Goal: Information Seeking & Learning: Learn about a topic

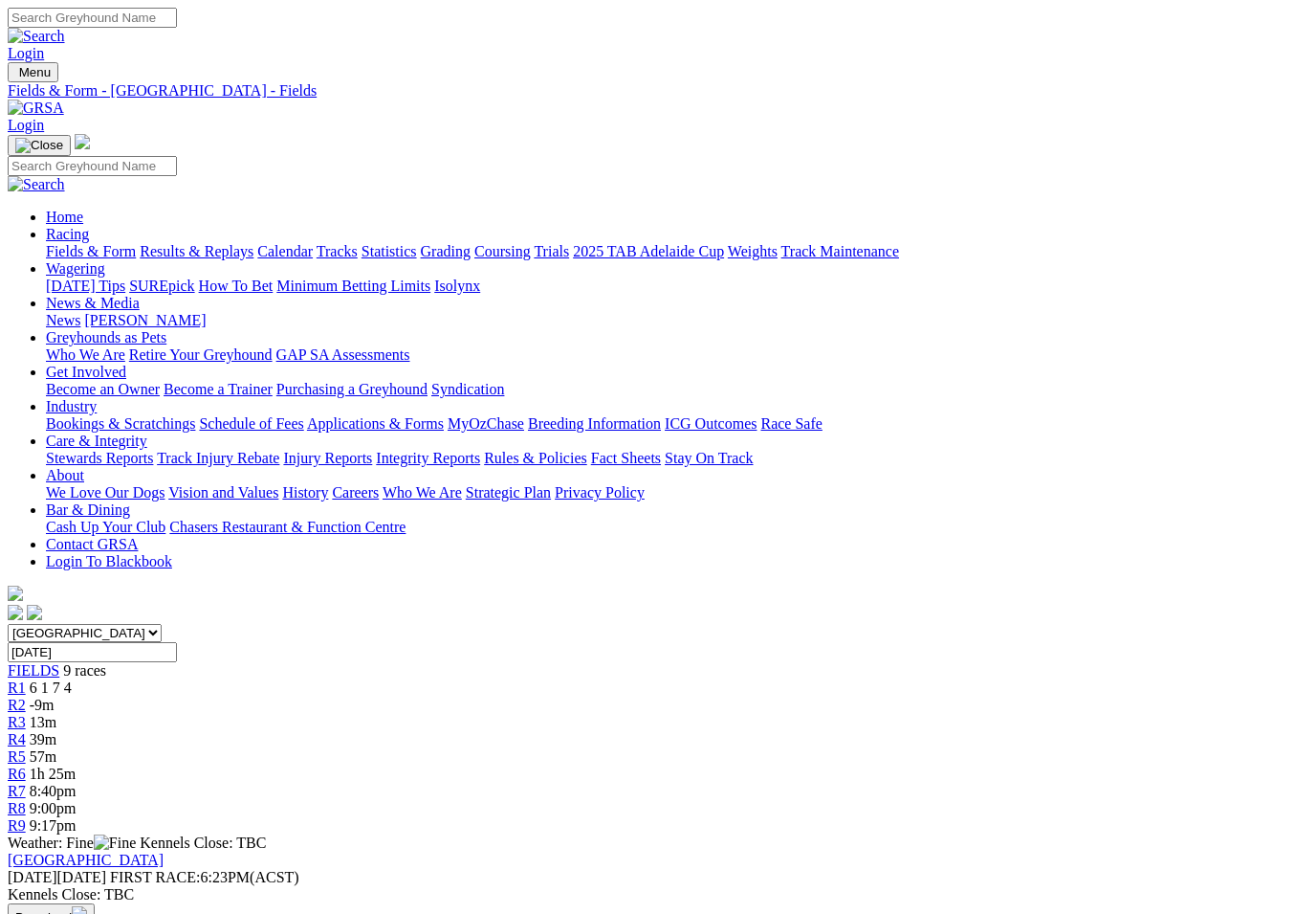
click at [78, 243] on link "Fields & Form" at bounding box center [90, 251] width 90 height 16
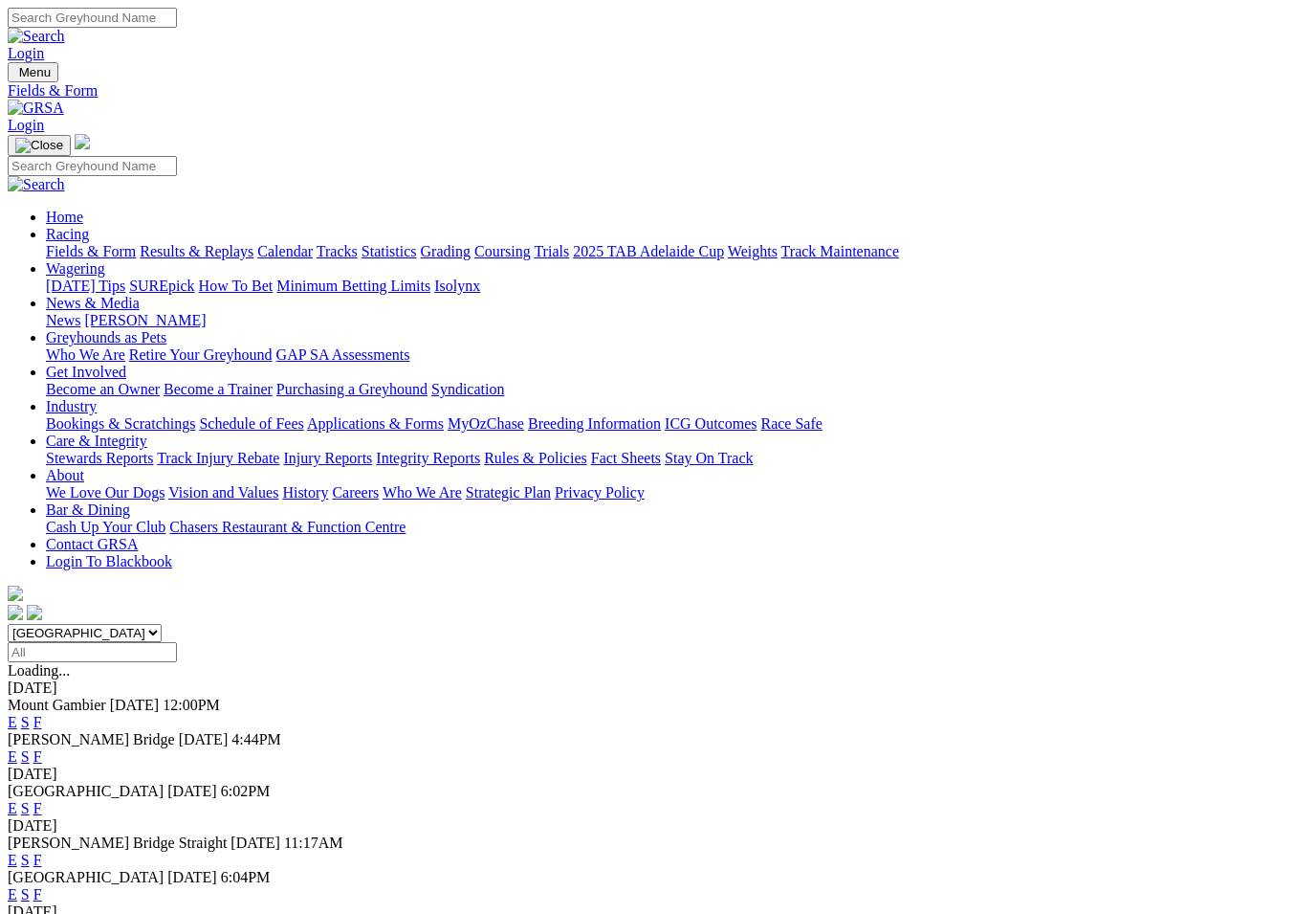
click at [42, 748] on link "F" at bounding box center [38, 756] width 9 height 16
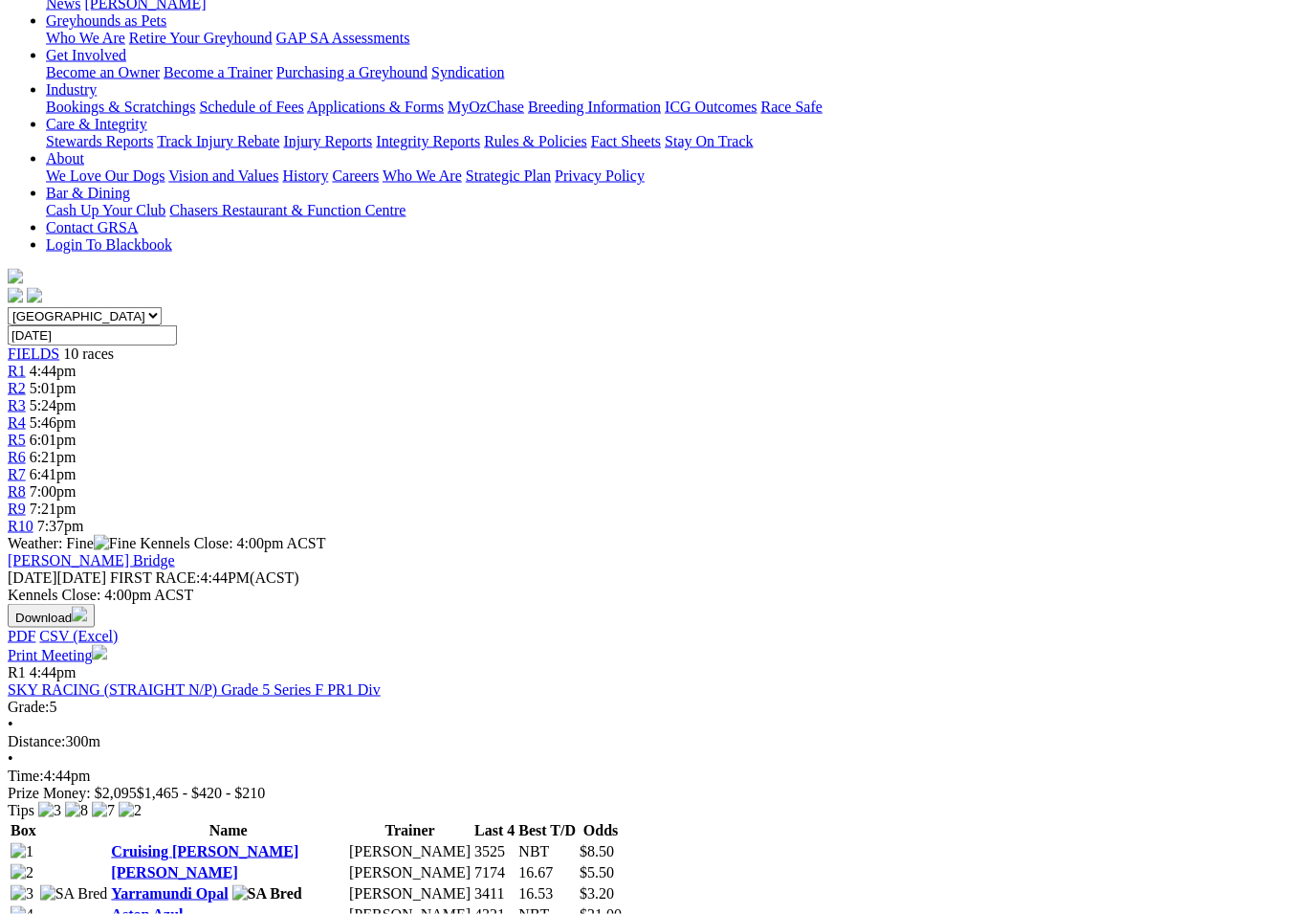
scroll to position [318, 0]
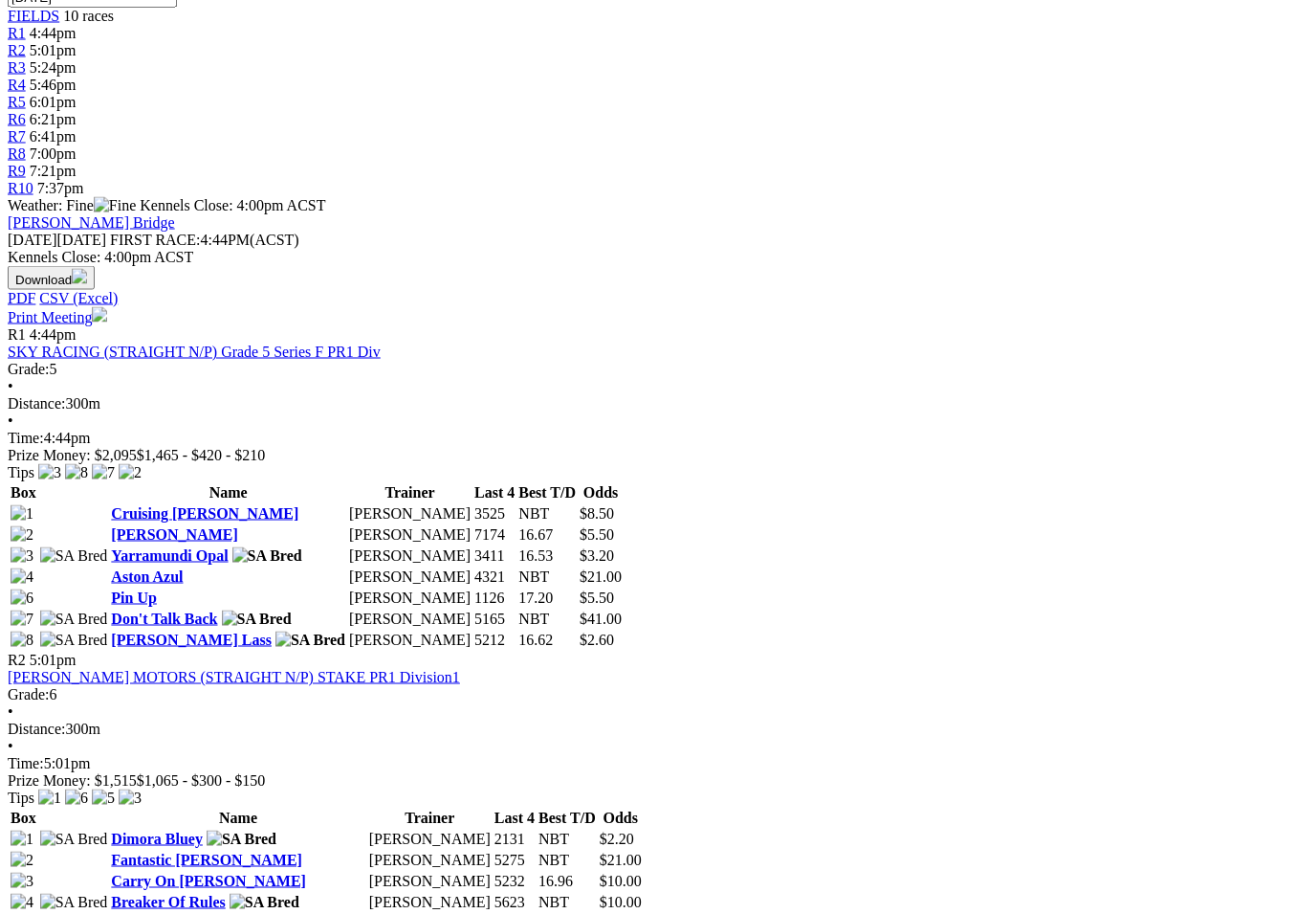
scroll to position [655, 0]
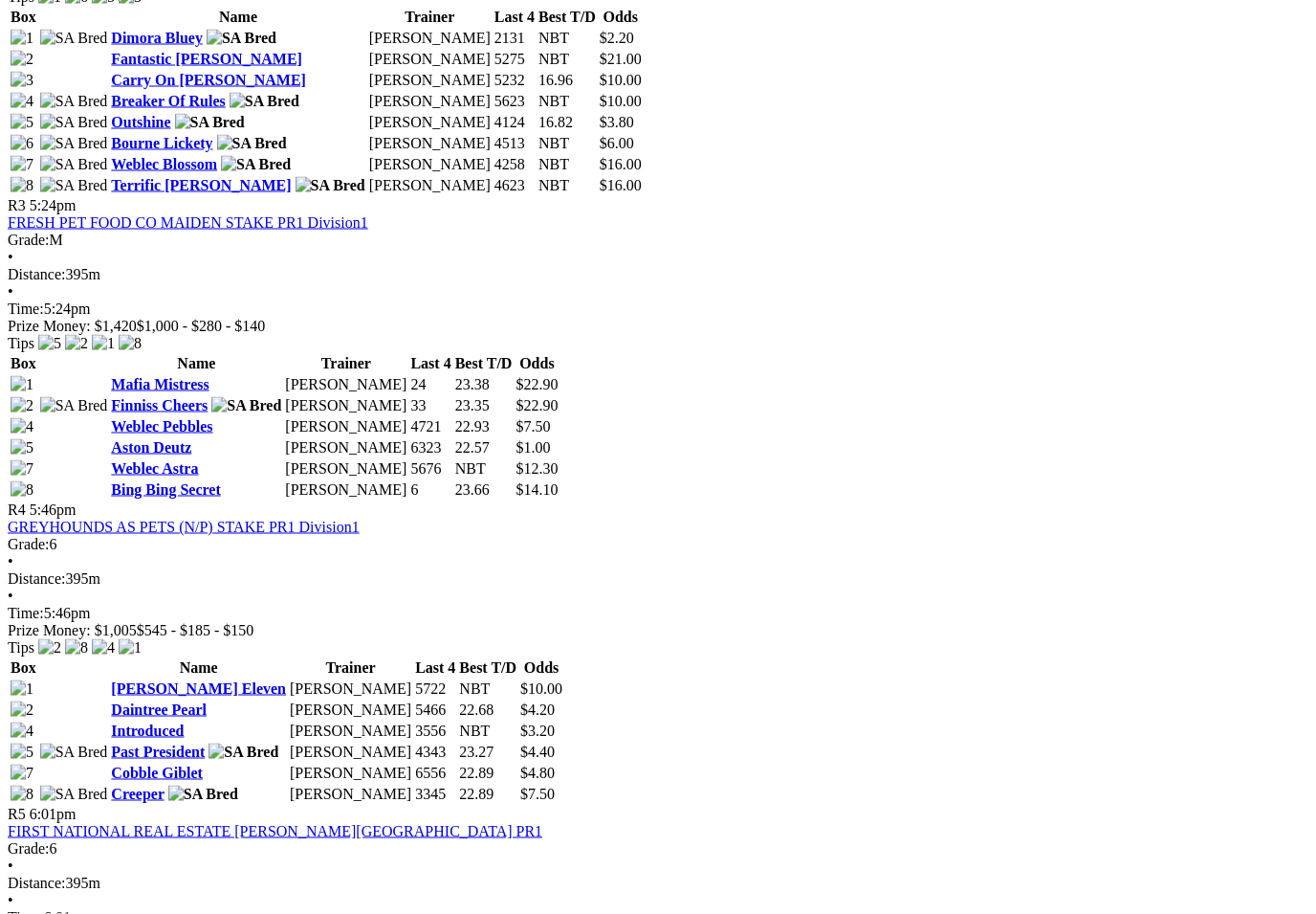
scroll to position [1456, 0]
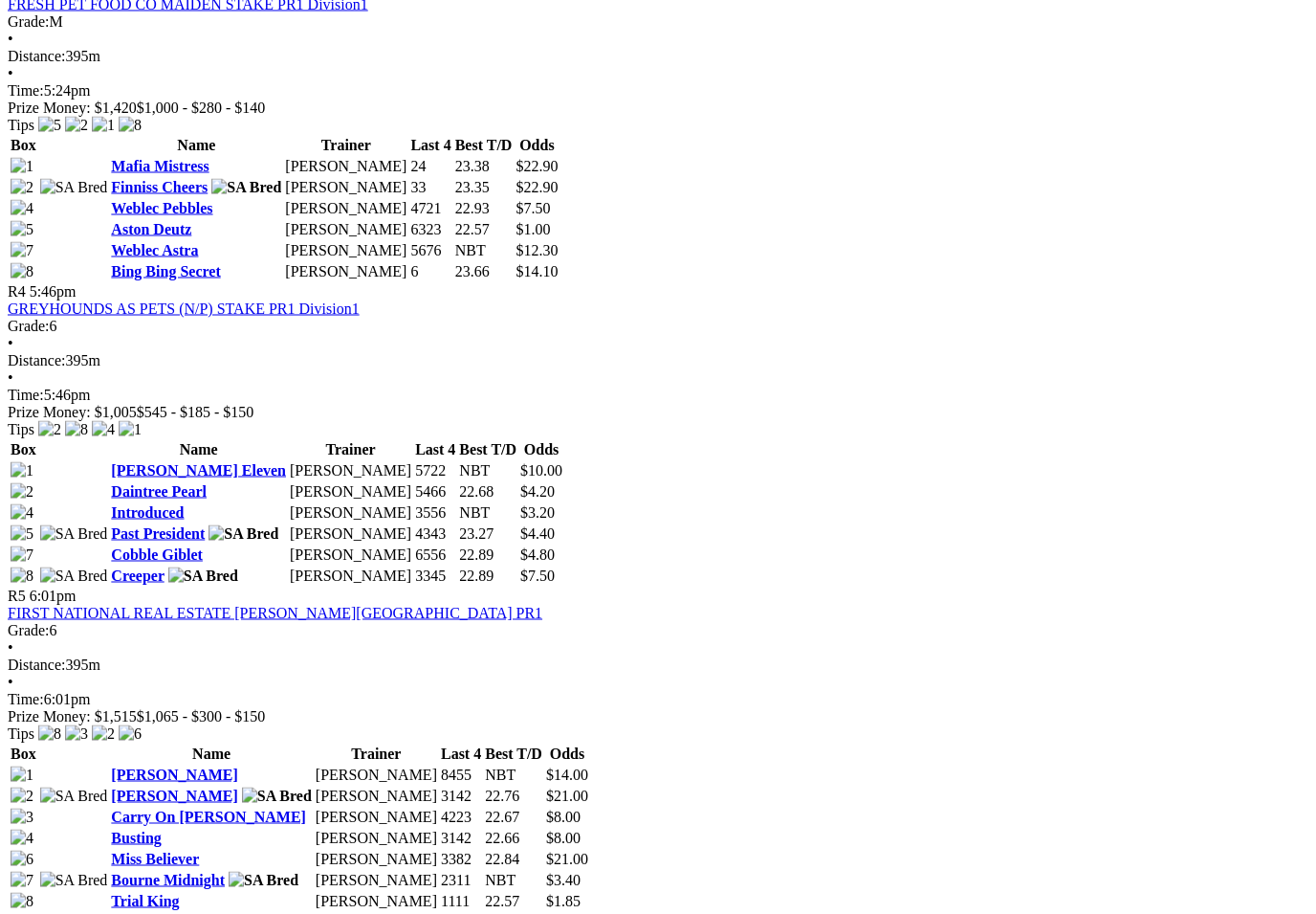
scroll to position [1674, 0]
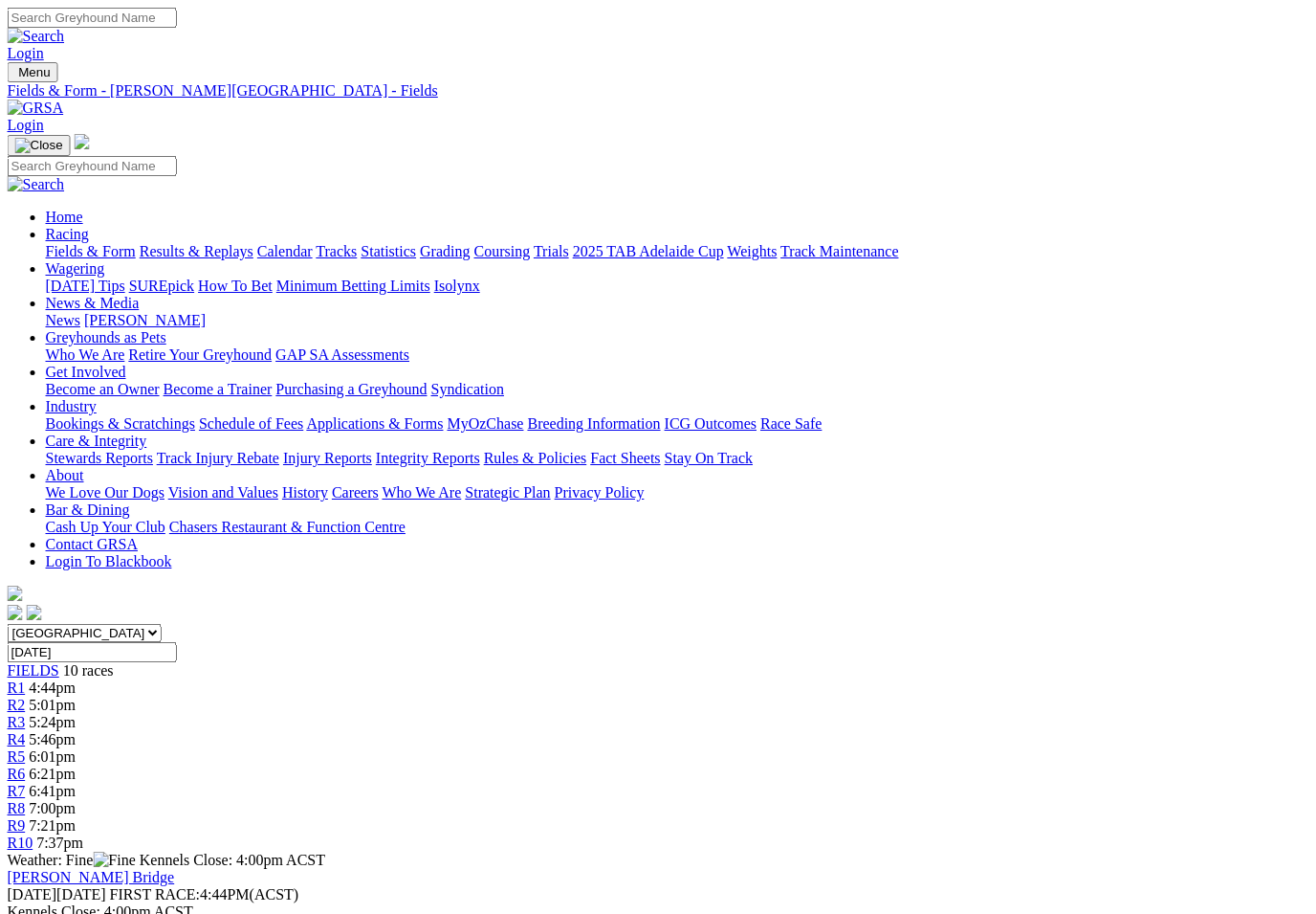
scroll to position [0, 25]
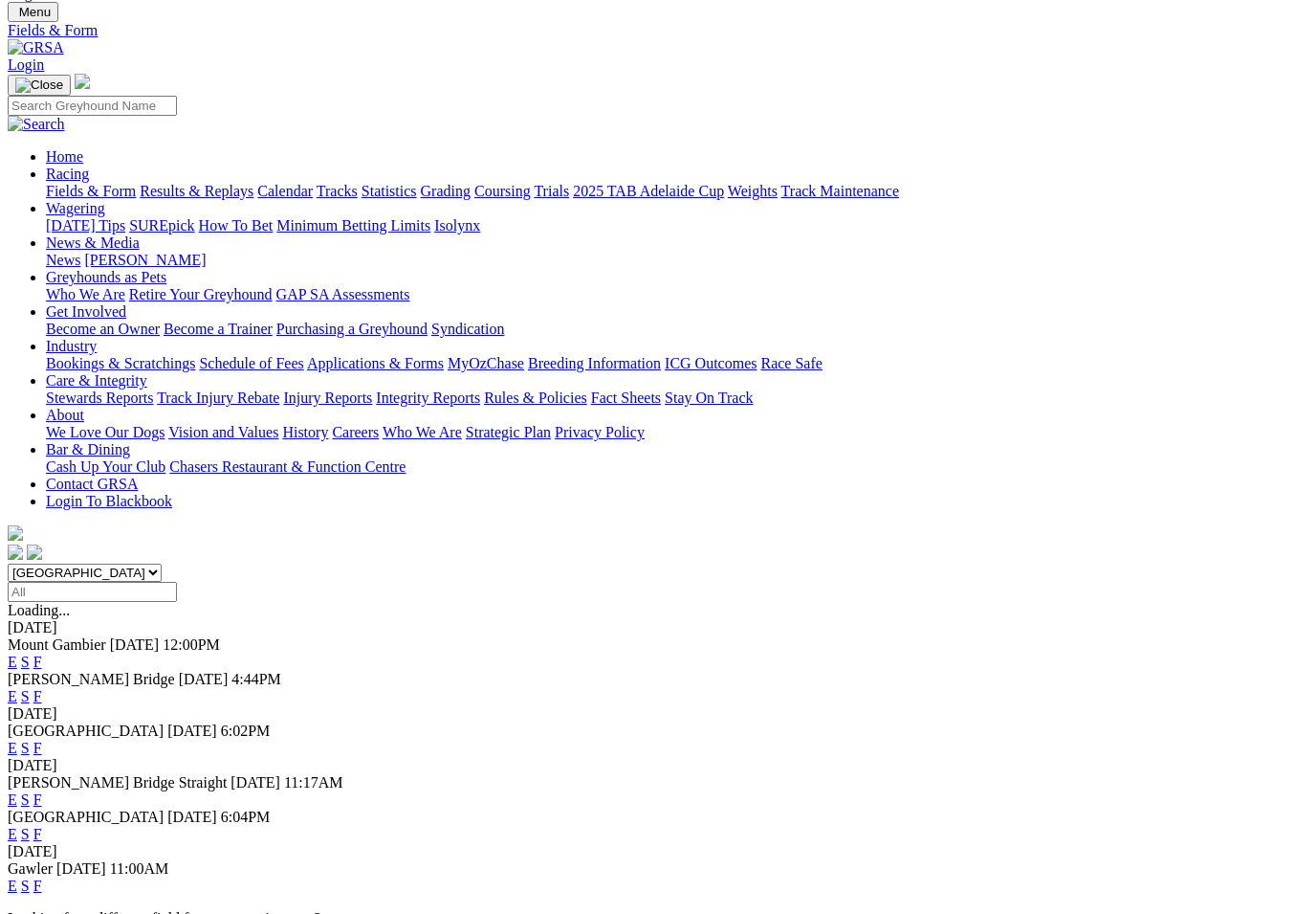
scroll to position [36, 0]
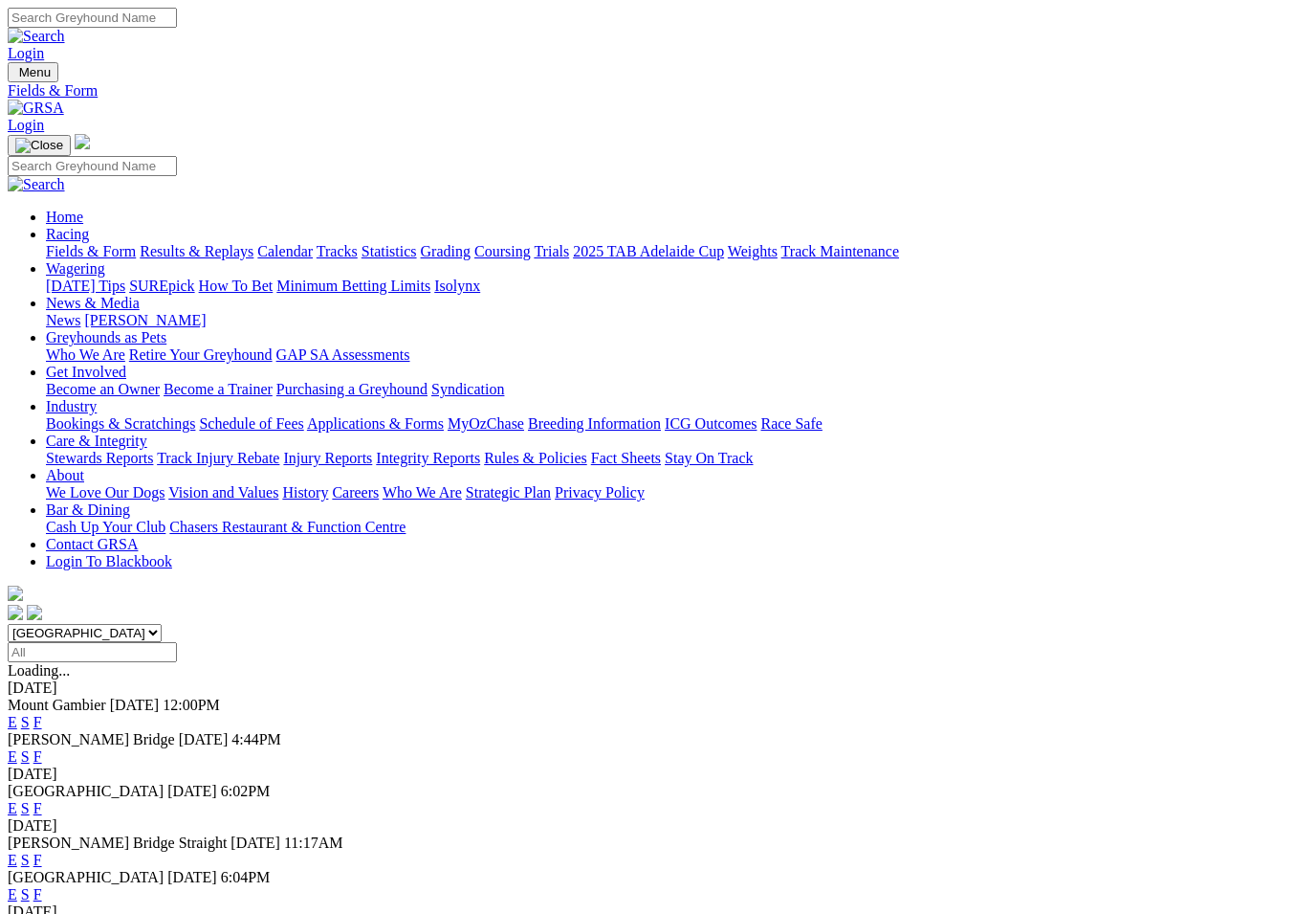
scroll to position [0, 0]
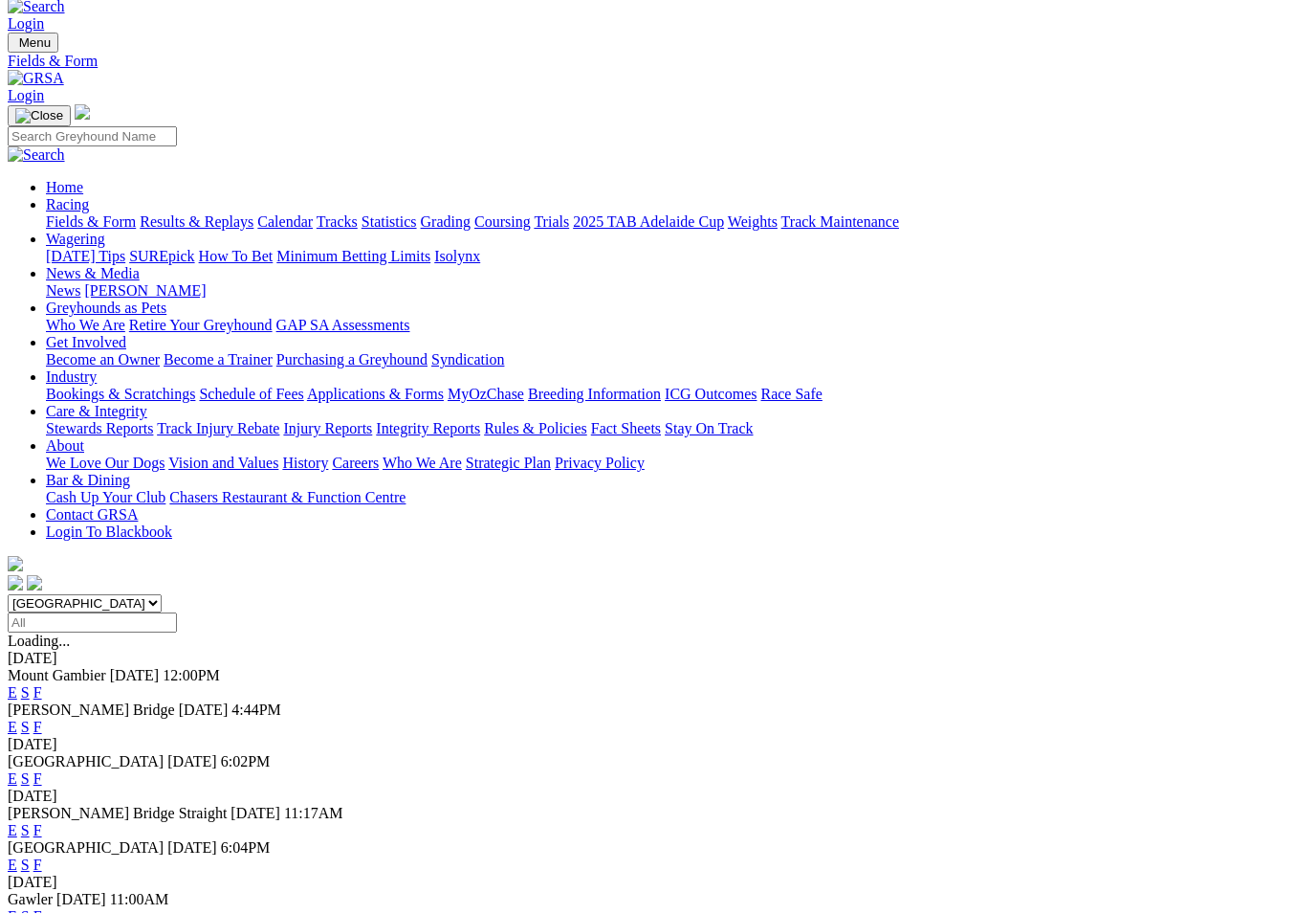
scroll to position [31, 0]
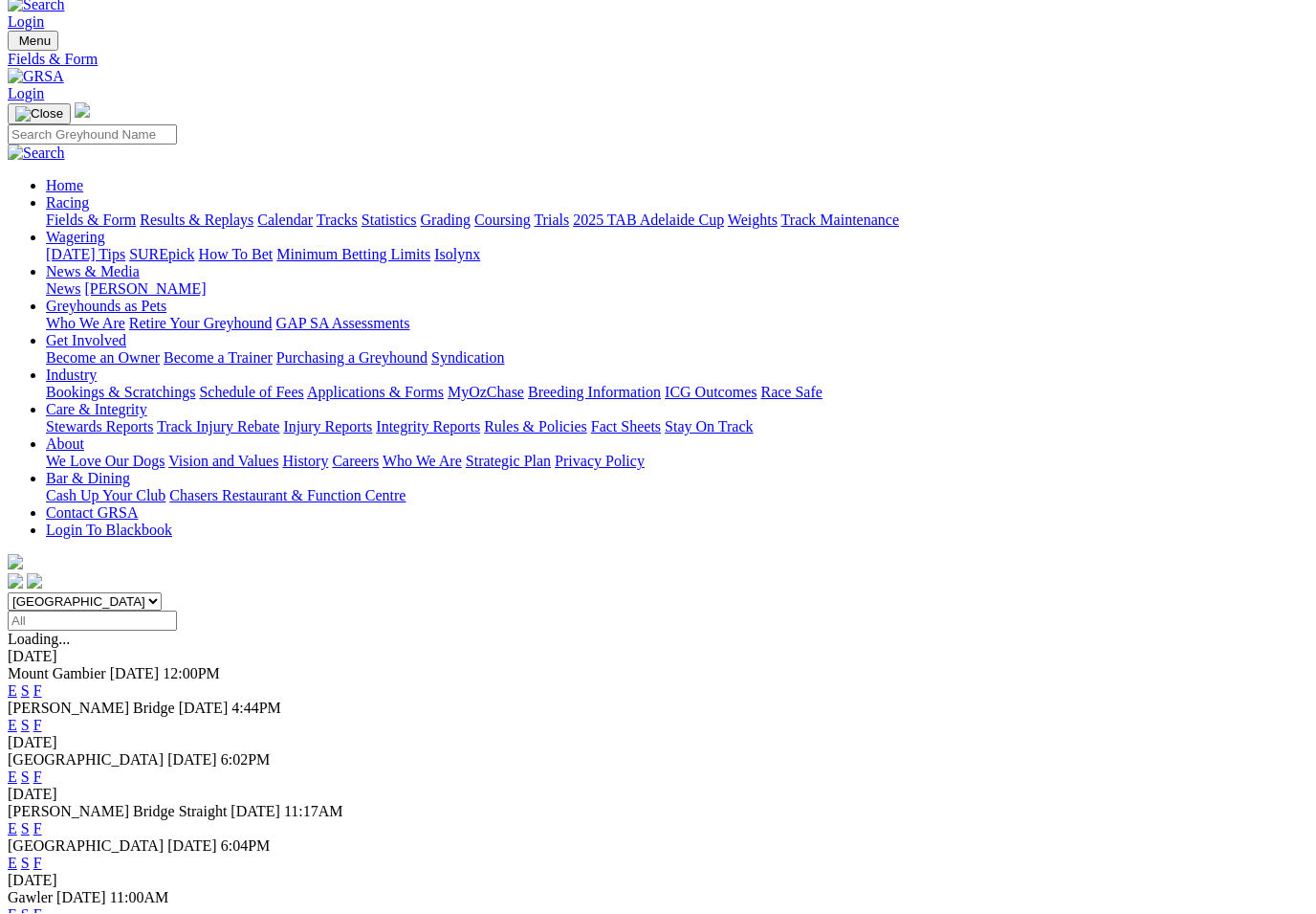
click at [46, 212] on div "Fields & Form Results & Replays Calendar Tracks Statistics Grading Coursing Tri…" at bounding box center [676, 221] width 1263 height 17
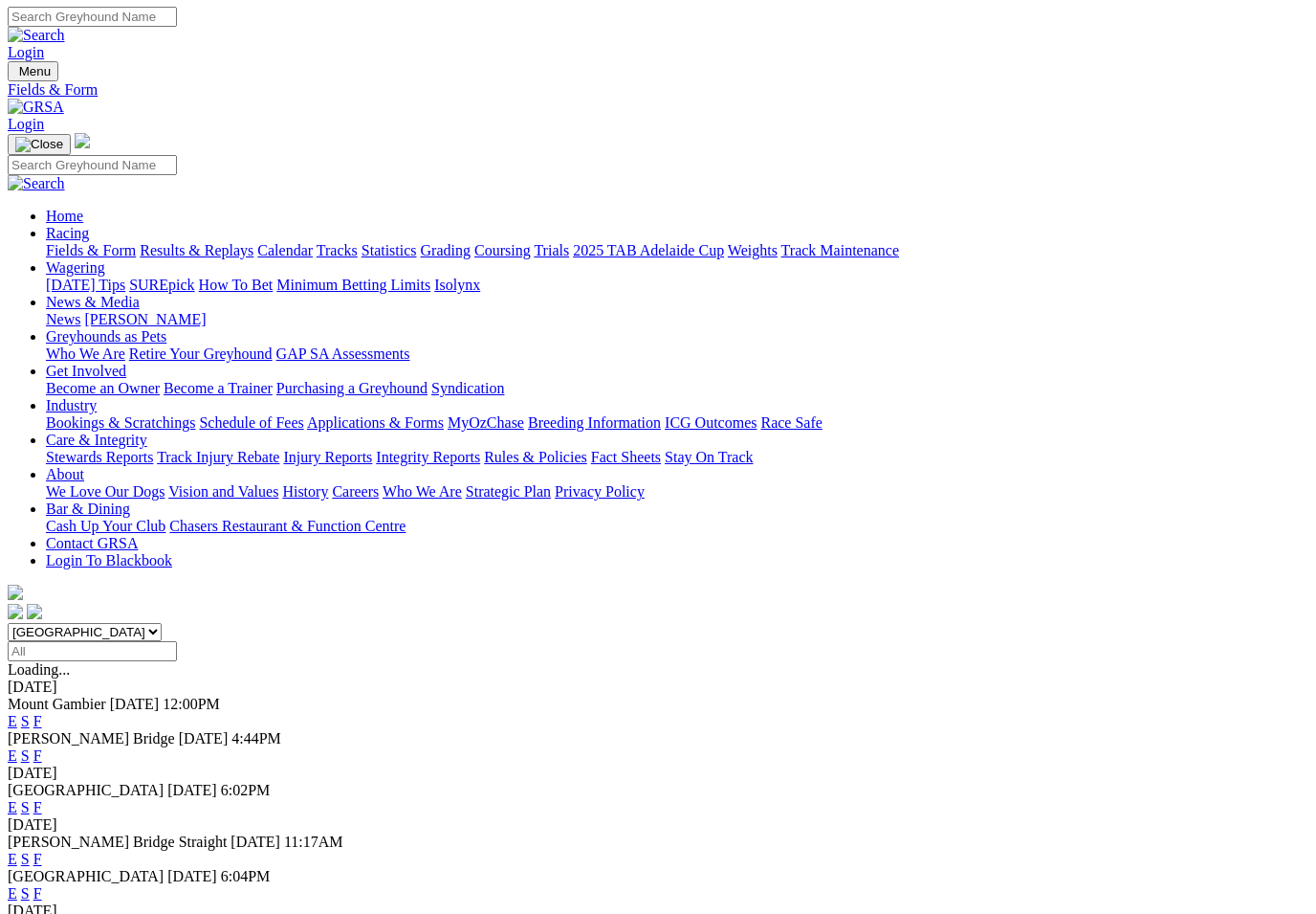
scroll to position [0, 0]
click at [228, 243] on link "Results & Replays" at bounding box center [196, 251] width 113 height 16
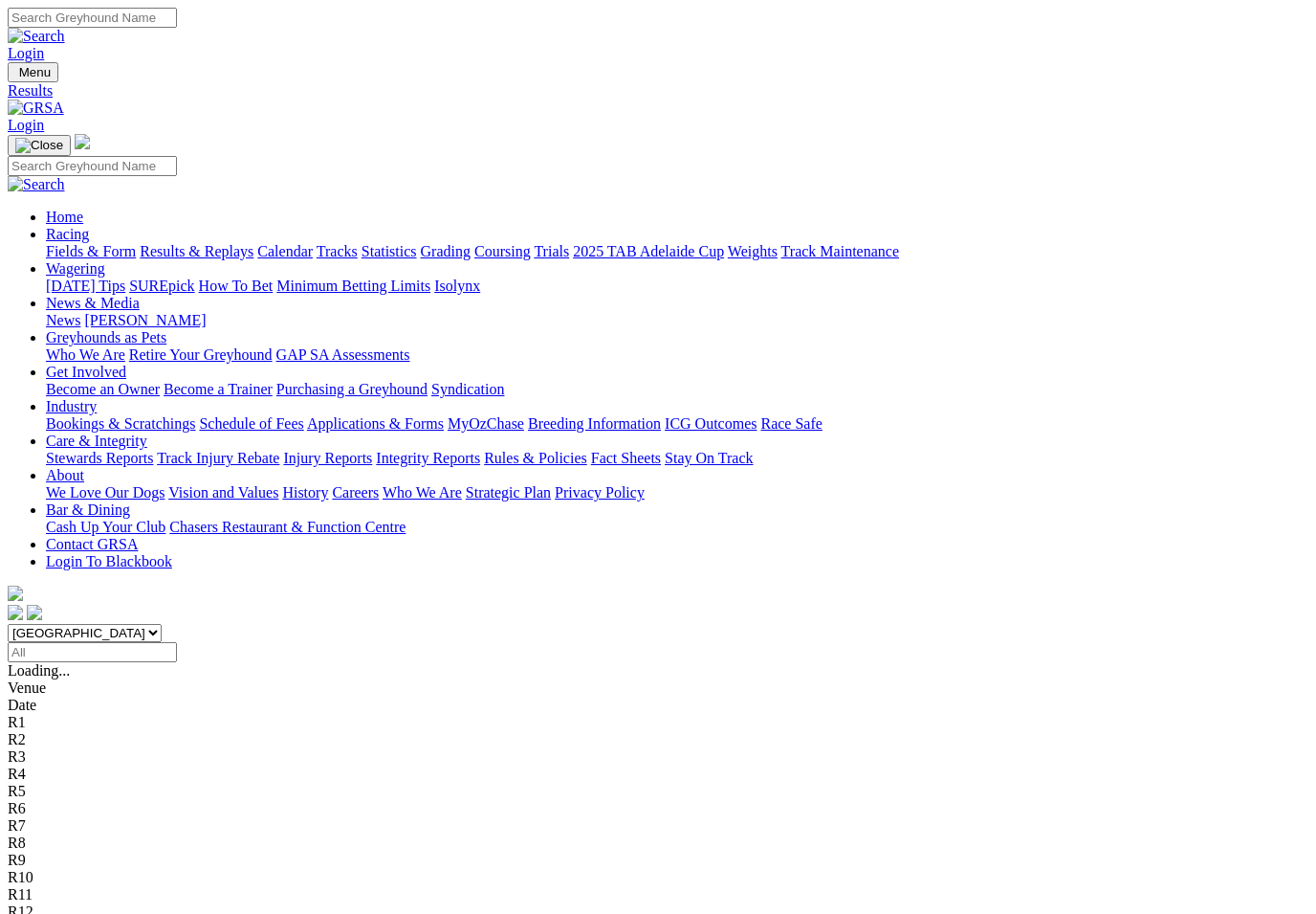
click at [73, 243] on link "Fields & Form" at bounding box center [90, 251] width 90 height 16
